Goal: Task Accomplishment & Management: Manage account settings

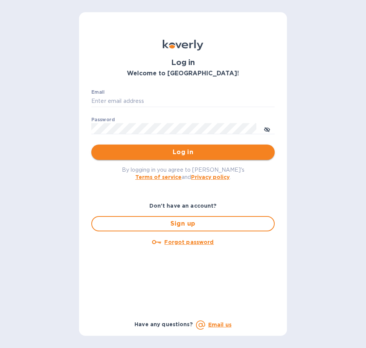
type input "[PERSON_NAME][EMAIL_ADDRESS][PERSON_NAME][DOMAIN_NAME]"
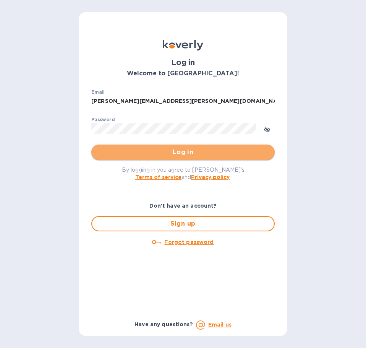
click at [184, 153] on span "Log in" at bounding box center [183, 152] width 171 height 9
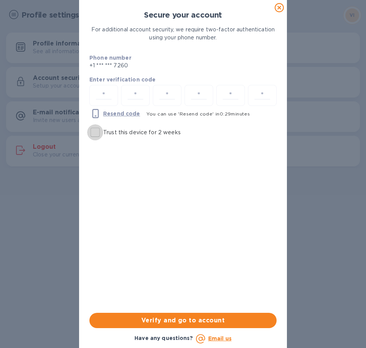
click at [98, 133] on input "Trust this device for 2 weeks" at bounding box center [95, 132] width 16 height 16
checkbox input "true"
click at [107, 97] on input "number" at bounding box center [104, 95] width 22 height 14
type input "3"
type input "0"
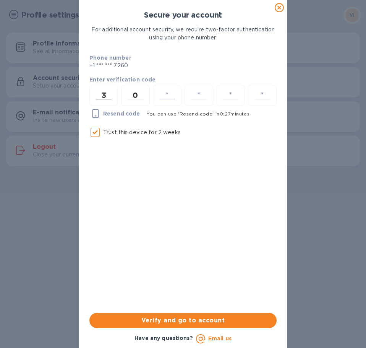
type input "9"
type input "6"
type input "0"
type input "9"
type input "4"
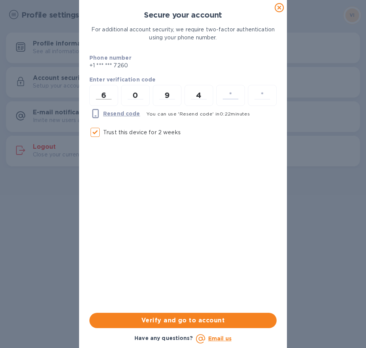
type input "0"
type input "4"
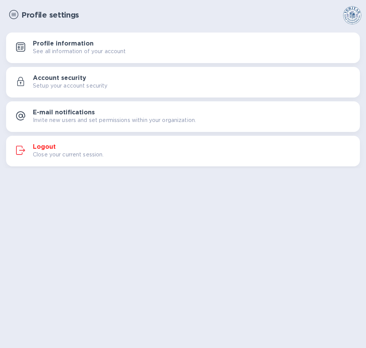
click at [15, 12] on img at bounding box center [13, 14] width 9 height 9
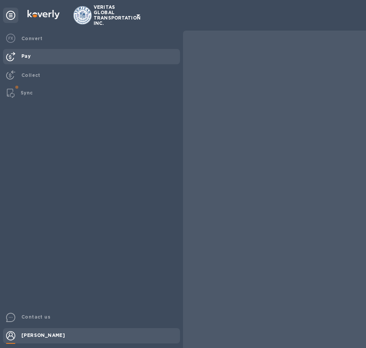
click at [32, 57] on div "Pay" at bounding box center [99, 56] width 162 height 14
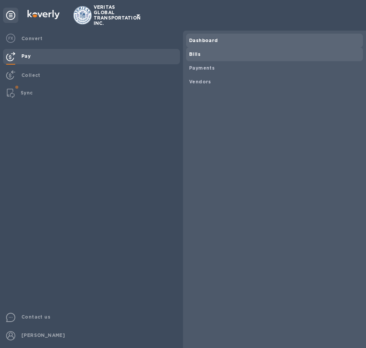
click at [205, 52] on span "Bills" at bounding box center [274, 54] width 171 height 8
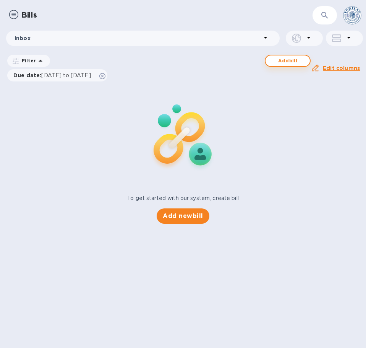
click at [286, 60] on span "Add bill" at bounding box center [288, 60] width 32 height 9
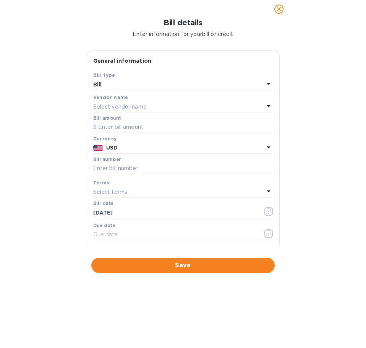
click at [171, 146] on p "USD" at bounding box center [185, 148] width 158 height 8
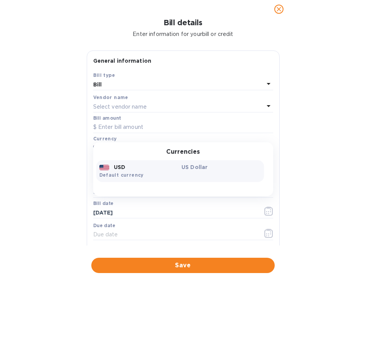
click at [129, 168] on div "USD" at bounding box center [139, 167] width 83 height 11
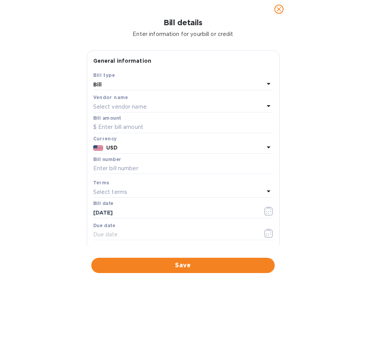
click at [136, 149] on p "USD" at bounding box center [185, 148] width 158 height 8
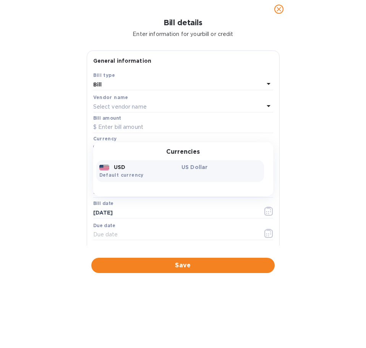
click at [184, 164] on p "US Dollar" at bounding box center [222, 167] width 80 height 8
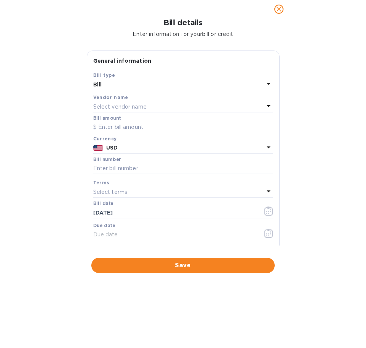
click at [265, 145] on icon at bounding box center [268, 147] width 9 height 9
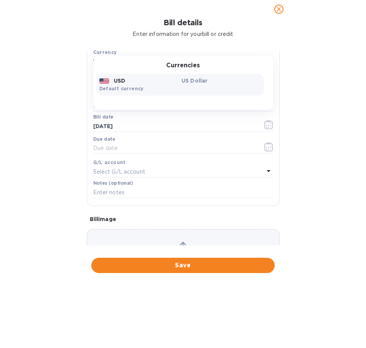
scroll to position [20, 0]
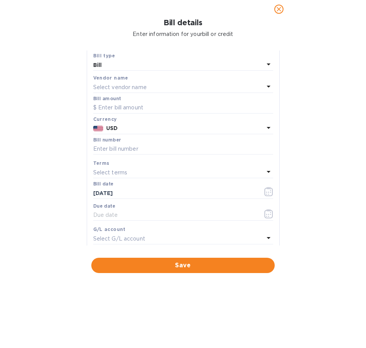
click at [135, 80] on div "Vendor name" at bounding box center [183, 78] width 180 height 8
click at [138, 85] on p "Select vendor name" at bounding box center [120, 87] width 54 height 8
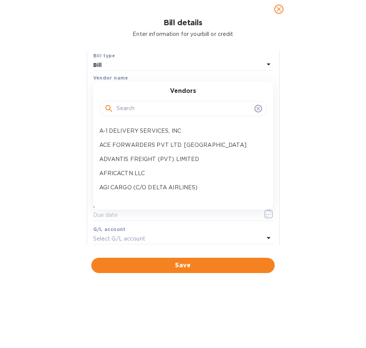
click at [135, 110] on input "text" at bounding box center [184, 108] width 135 height 11
type input "[PERSON_NAME]"
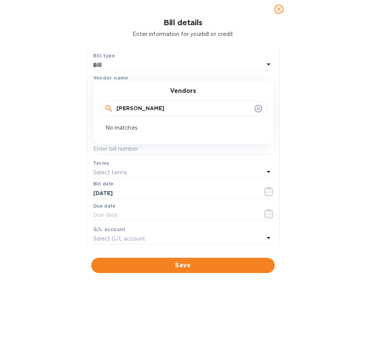
drag, startPoint x: 135, startPoint y: 111, endPoint x: -38, endPoint y: 116, distance: 173.3
click at [0, 116] on html "VERITAS GLOBAL TRANSPORTATION INC. Convert Pay Collect Sync Contact us [PERSON_…" at bounding box center [183, 174] width 366 height 348
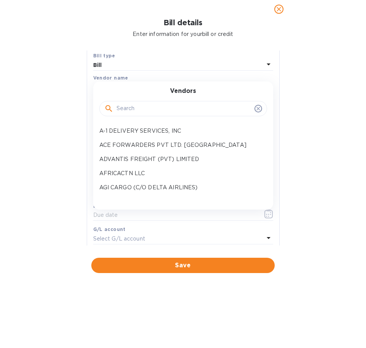
click at [47, 96] on div "Bill details Enter information for your bill or credit General information Save…" at bounding box center [183, 183] width 366 height 330
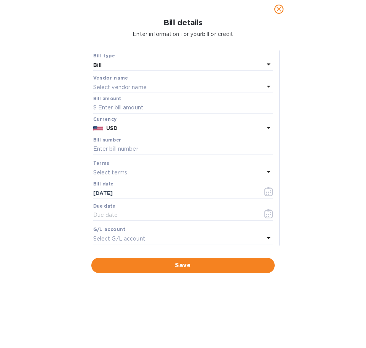
click at [37, 119] on div "Bill details Enter information for your bill or credit General information Save…" at bounding box center [183, 183] width 366 height 330
click at [51, 92] on div "Bill details Enter information for your bill or credit General information Save…" at bounding box center [183, 183] width 366 height 330
click at [278, 8] on icon "close" at bounding box center [279, 9] width 5 height 5
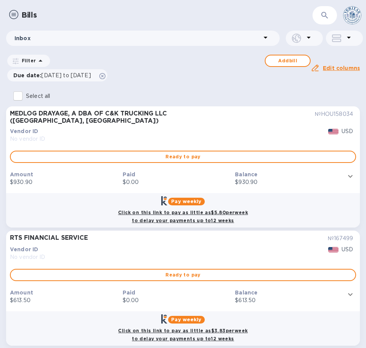
click at [15, 17] on img at bounding box center [13, 14] width 9 height 9
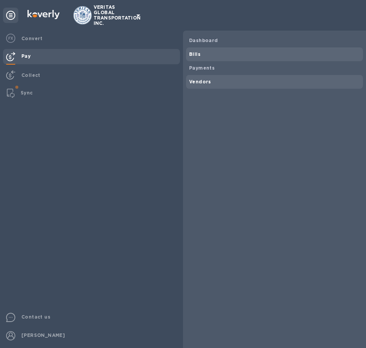
click at [206, 77] on div "Vendors" at bounding box center [274, 82] width 177 height 14
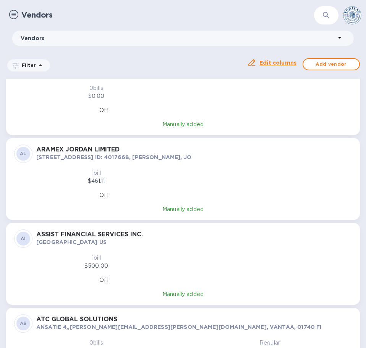
scroll to position [1186, 0]
